Goal: Find specific page/section: Find specific page/section

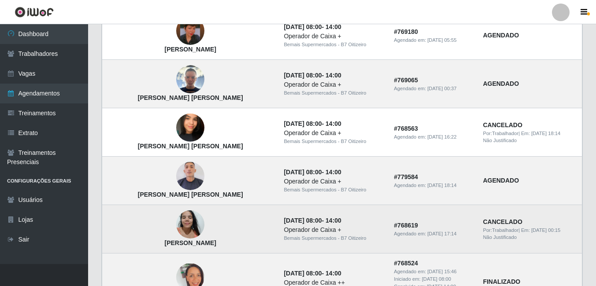
scroll to position [572, 0]
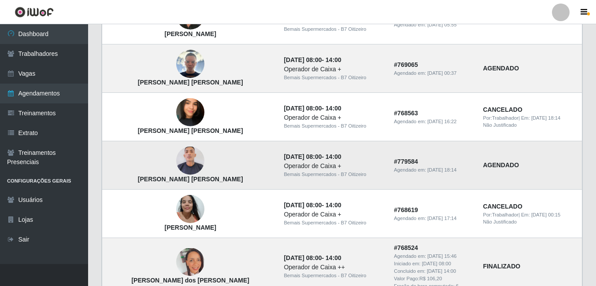
click at [180, 159] on img at bounding box center [190, 160] width 28 height 33
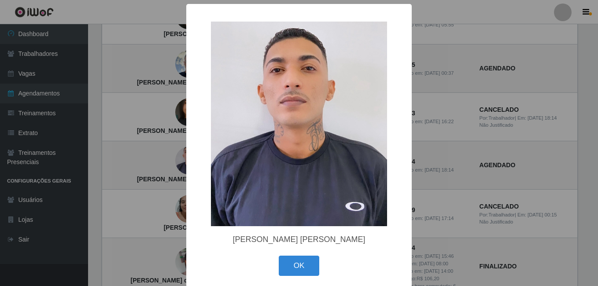
click at [128, 160] on div "× [PERSON_NAME] [PERSON_NAME] OK Cancel" at bounding box center [299, 143] width 598 height 286
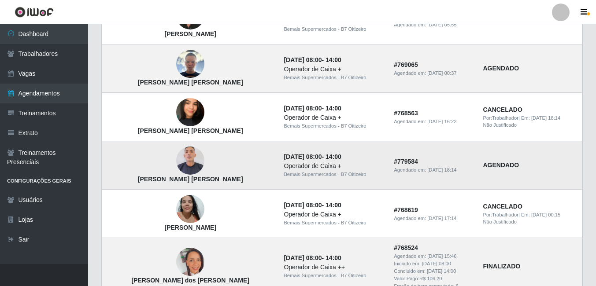
click at [176, 161] on img at bounding box center [190, 160] width 28 height 33
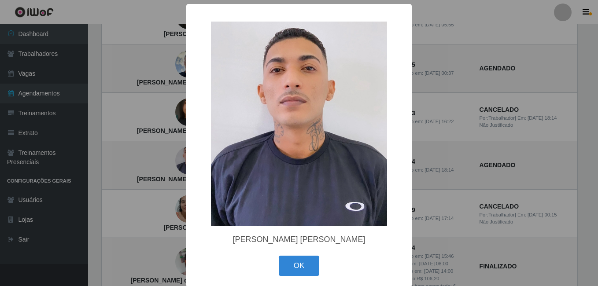
click at [118, 158] on div "× [PERSON_NAME] [PERSON_NAME] OK Cancel" at bounding box center [299, 143] width 598 height 286
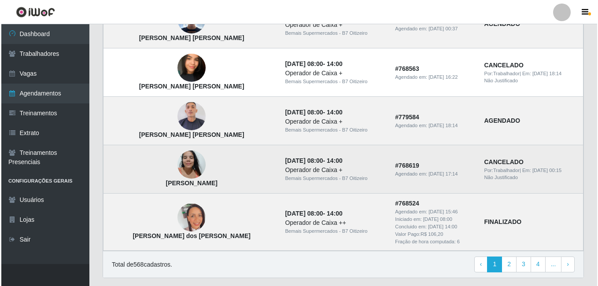
scroll to position [598, 0]
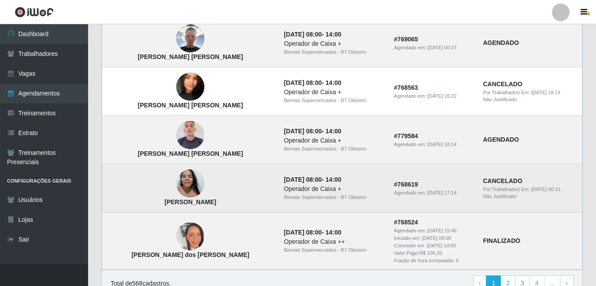
click at [181, 181] on img at bounding box center [190, 183] width 28 height 37
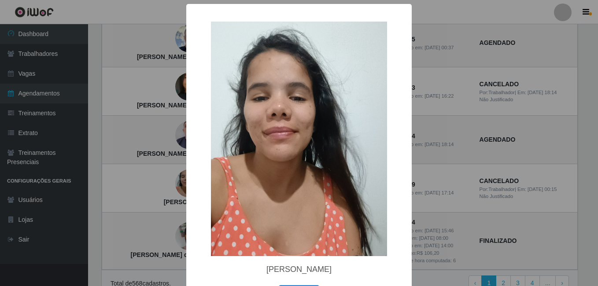
click at [134, 181] on div "× [PERSON_NAME] [PERSON_NAME] OK Cancel" at bounding box center [299, 143] width 598 height 286
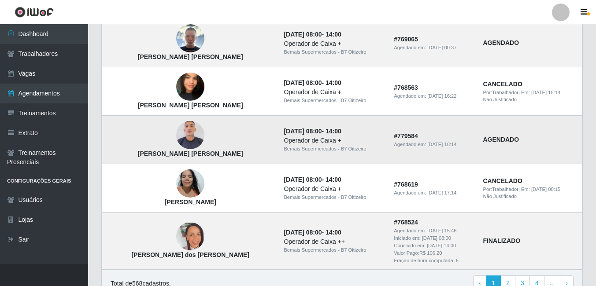
click at [176, 132] on img at bounding box center [190, 135] width 28 height 33
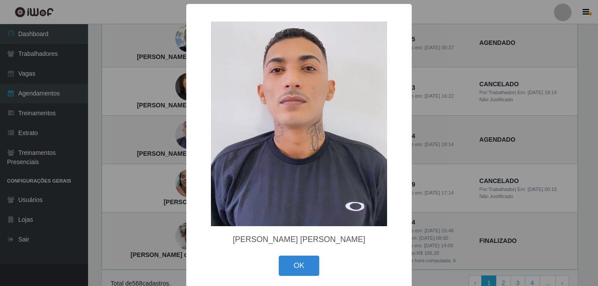
click at [138, 136] on div "× [PERSON_NAME] [PERSON_NAME] OK Cancel" at bounding box center [299, 143] width 598 height 286
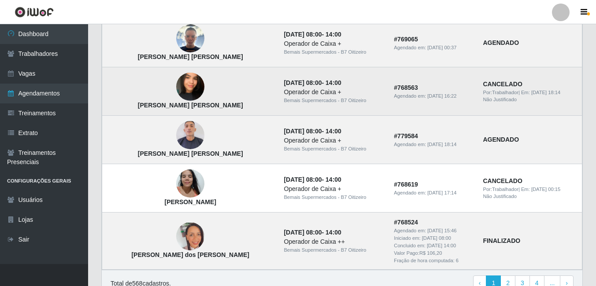
click at [176, 87] on img at bounding box center [190, 87] width 28 height 50
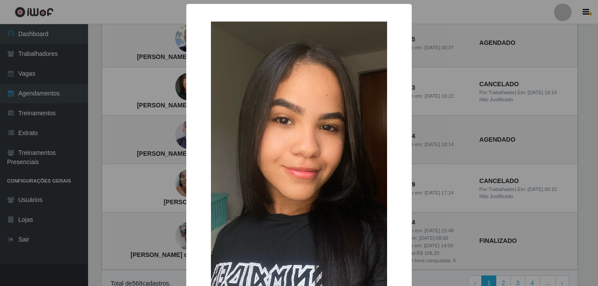
click at [133, 106] on div "× [PERSON_NAME] [PERSON_NAME] OK Cancel" at bounding box center [299, 143] width 598 height 286
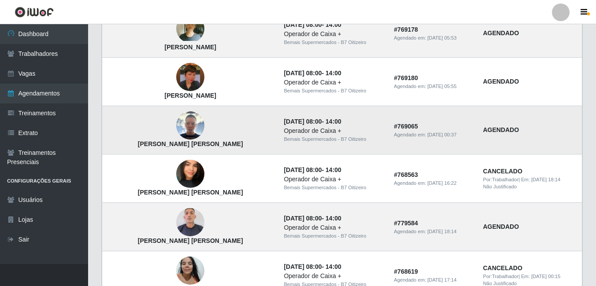
scroll to position [510, 0]
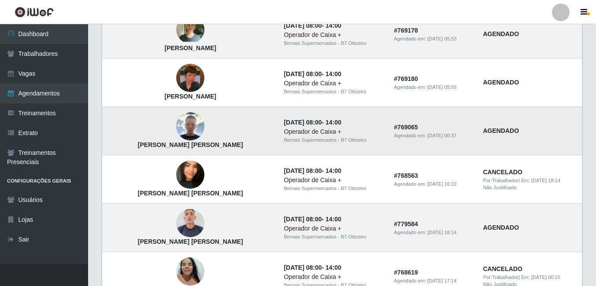
click at [176, 126] on img at bounding box center [190, 126] width 28 height 28
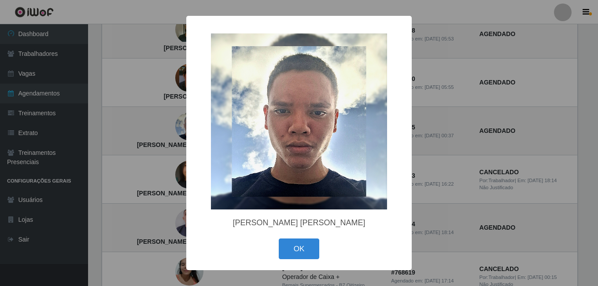
click at [144, 125] on div "× [PERSON_NAME] [PERSON_NAME] OK Cancel" at bounding box center [299, 143] width 598 height 286
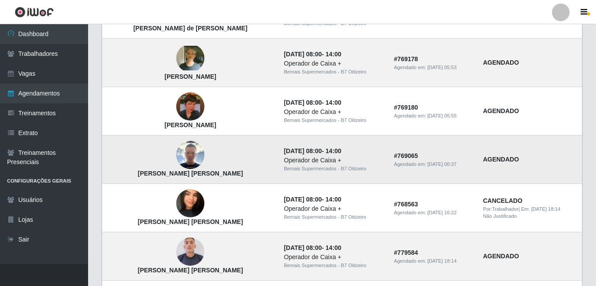
scroll to position [466, 0]
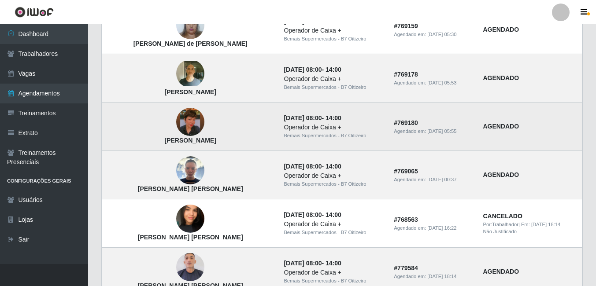
click at [176, 122] on img at bounding box center [190, 122] width 28 height 50
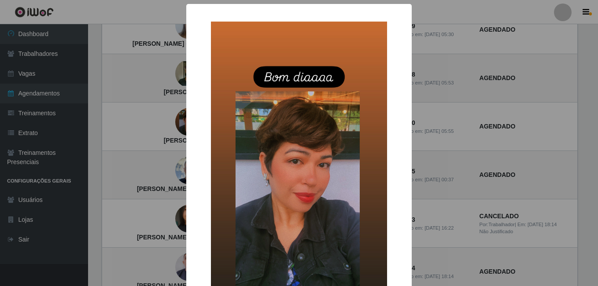
click at [151, 123] on div "× Roselainny [PERSON_NAME] OK Cancel" at bounding box center [299, 143] width 598 height 286
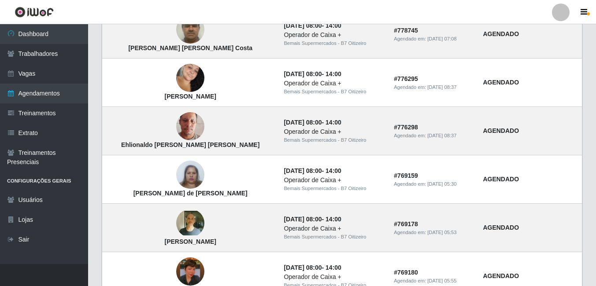
scroll to position [290, 0]
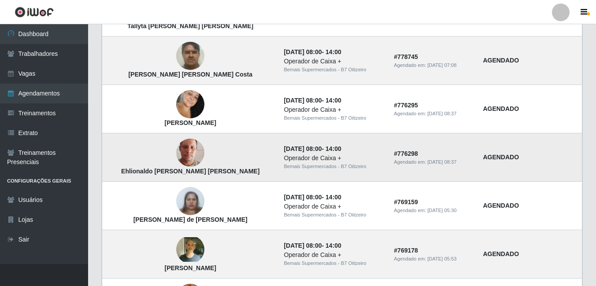
click at [224, 139] on td "Ehlionaldo [PERSON_NAME] [PERSON_NAME]" at bounding box center [190, 157] width 177 height 48
